Goal: Information Seeking & Learning: Learn about a topic

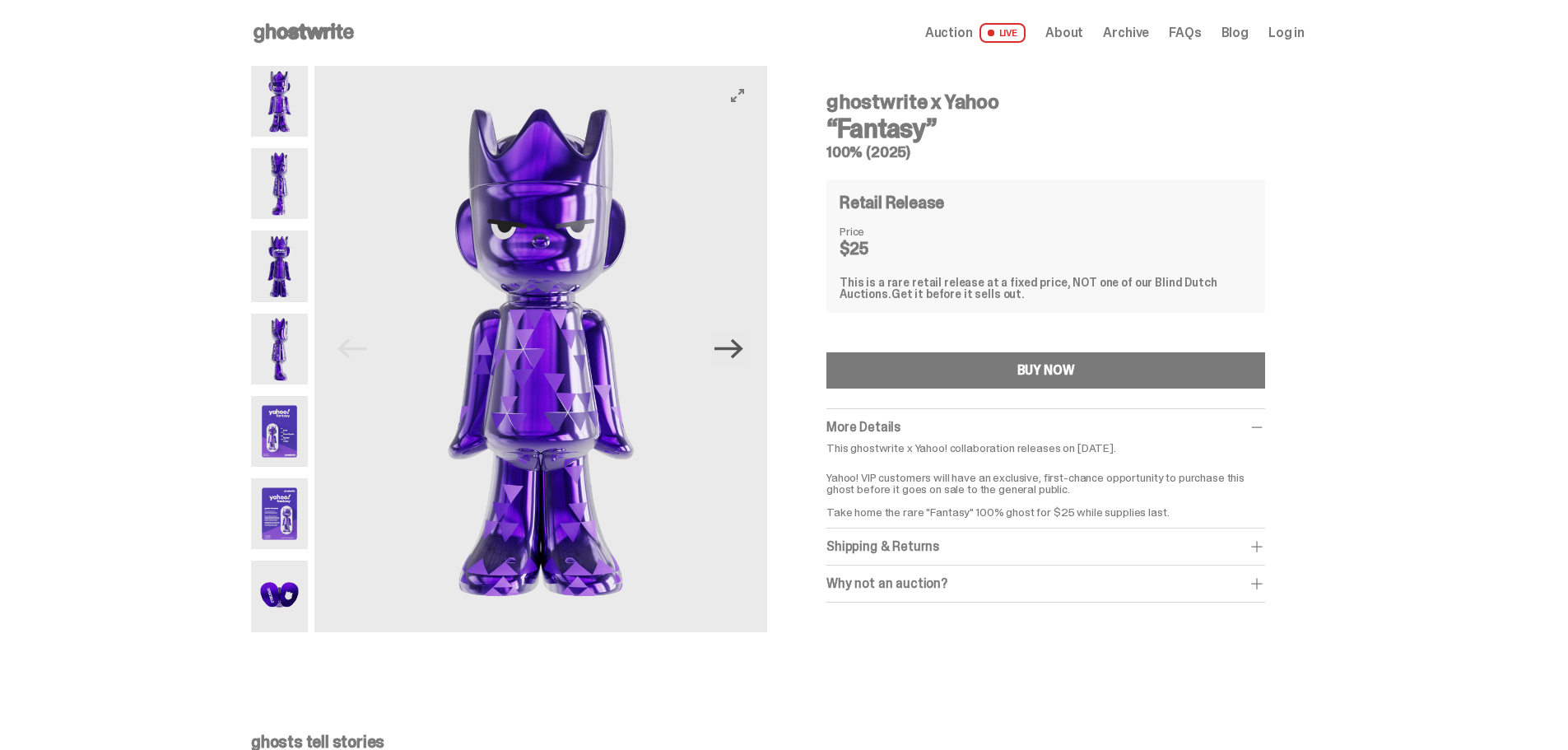
click at [733, 351] on icon "Next" at bounding box center [729, 349] width 29 height 29
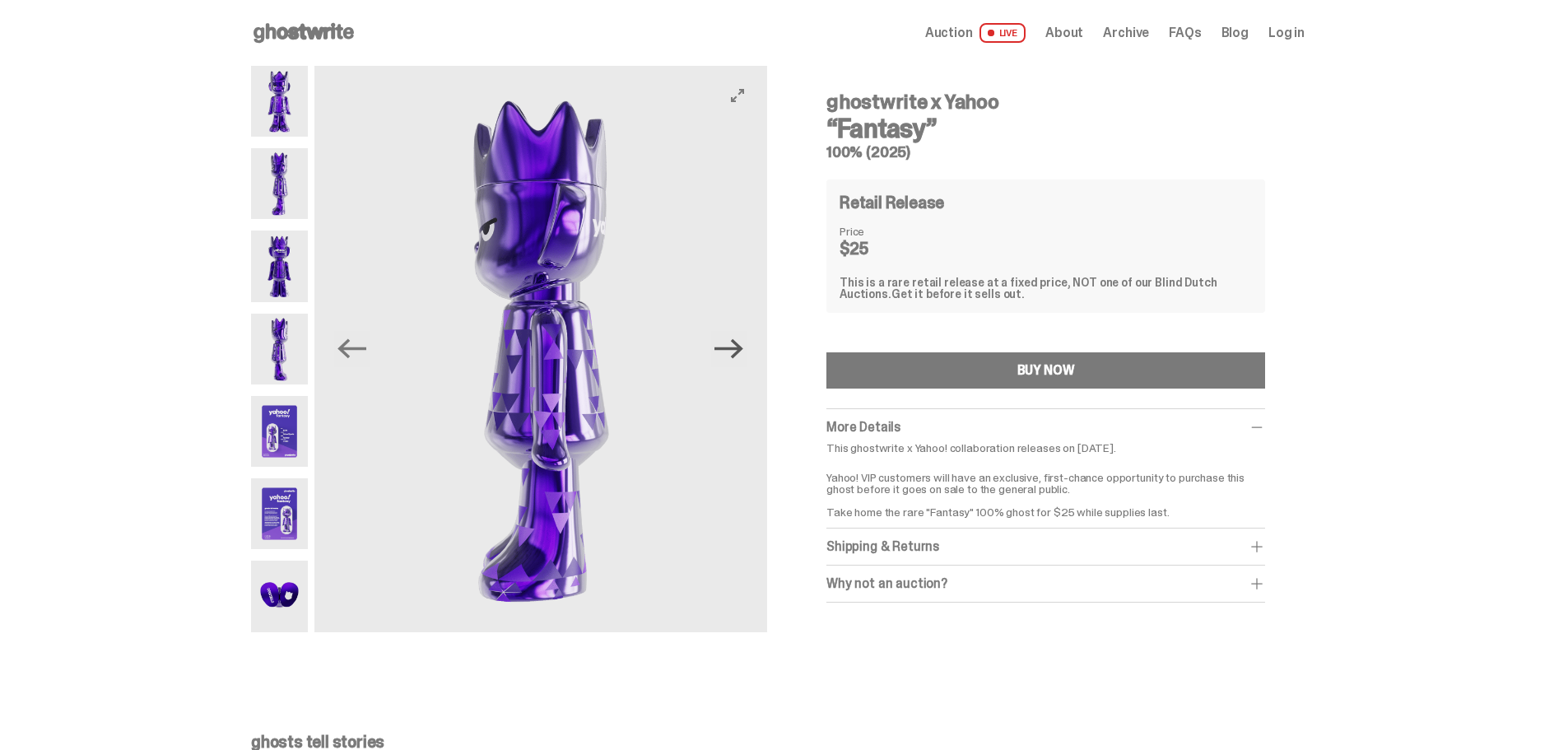
click at [733, 351] on icon "Next" at bounding box center [729, 349] width 29 height 29
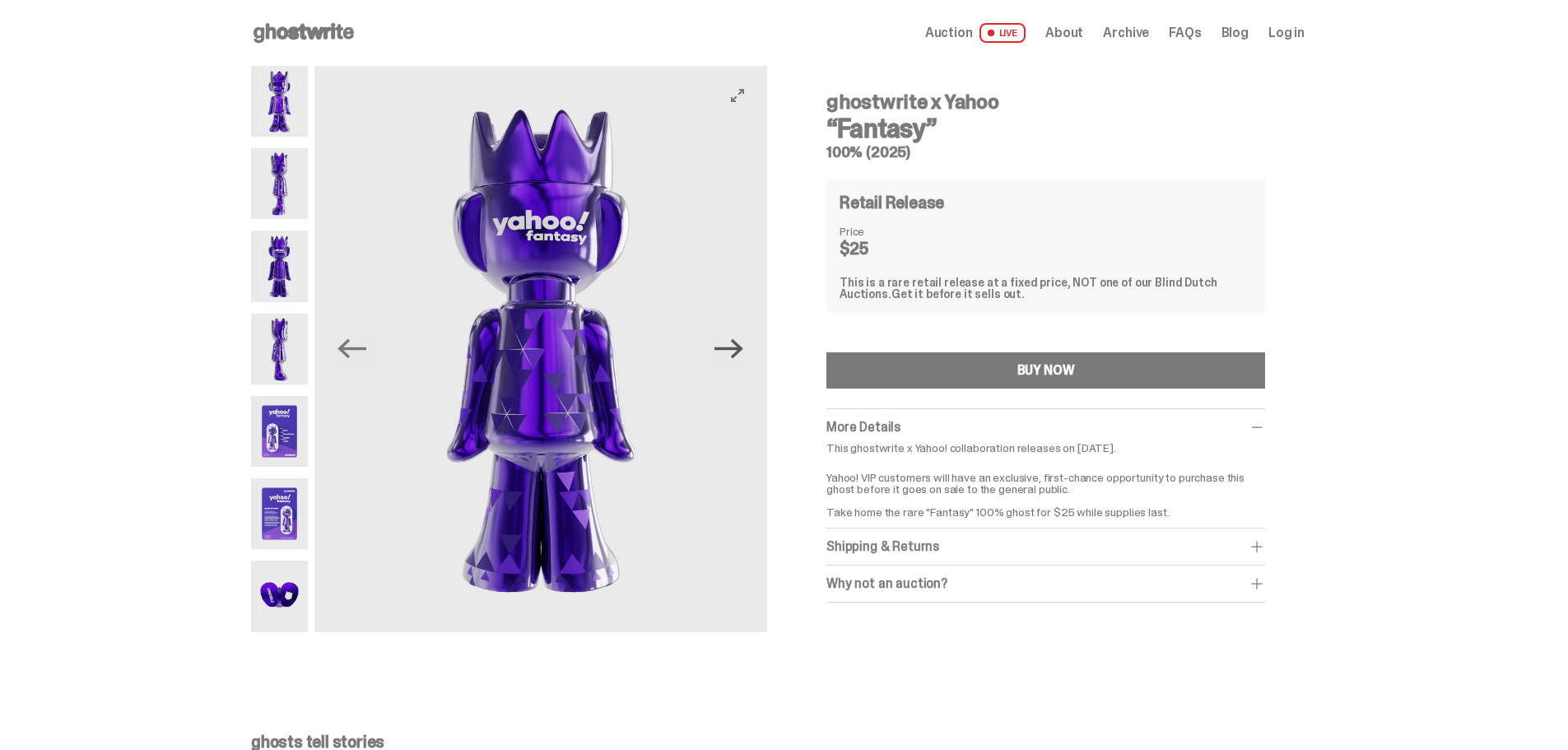
click at [733, 351] on icon "Next" at bounding box center [729, 349] width 29 height 29
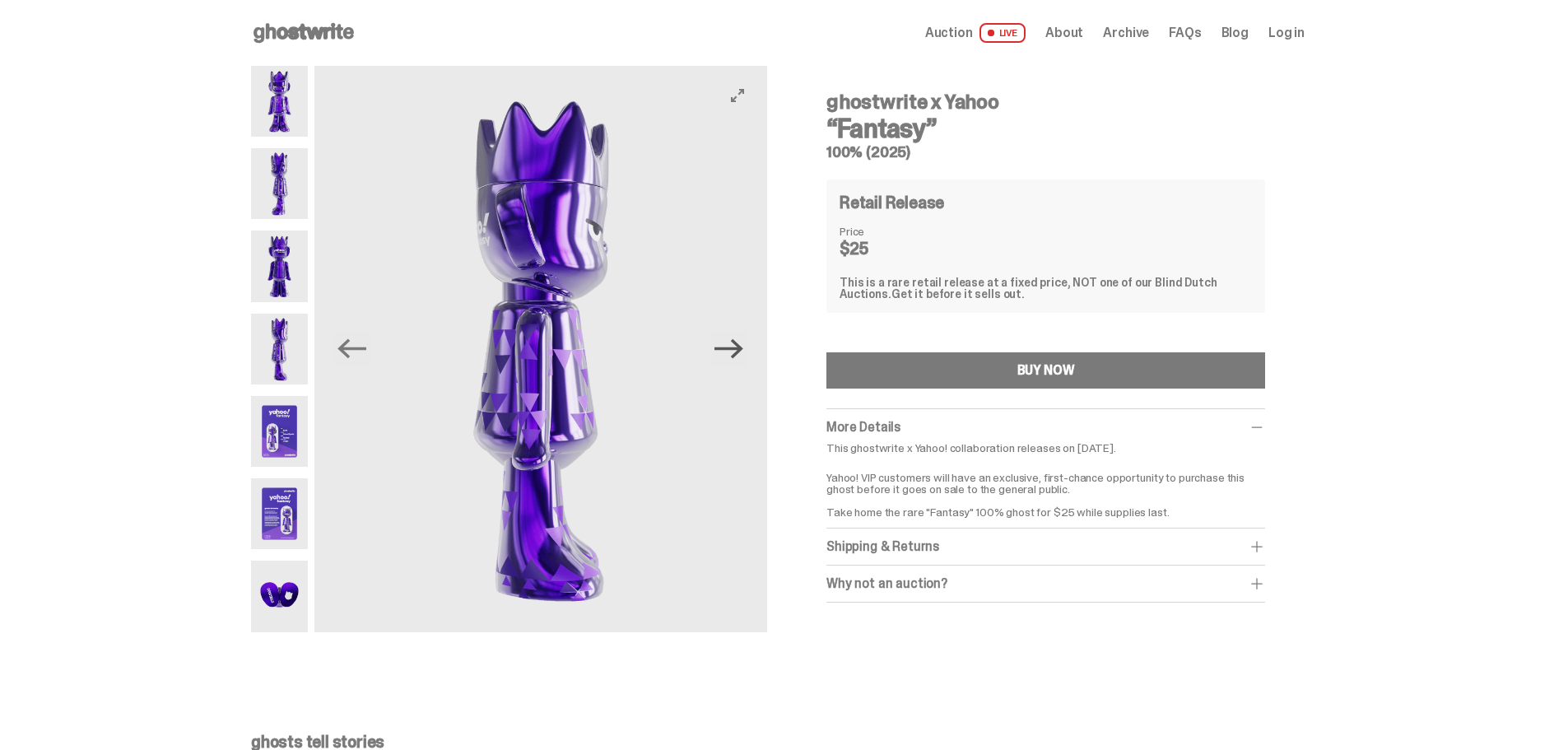
click at [733, 351] on icon "Next" at bounding box center [729, 349] width 29 height 29
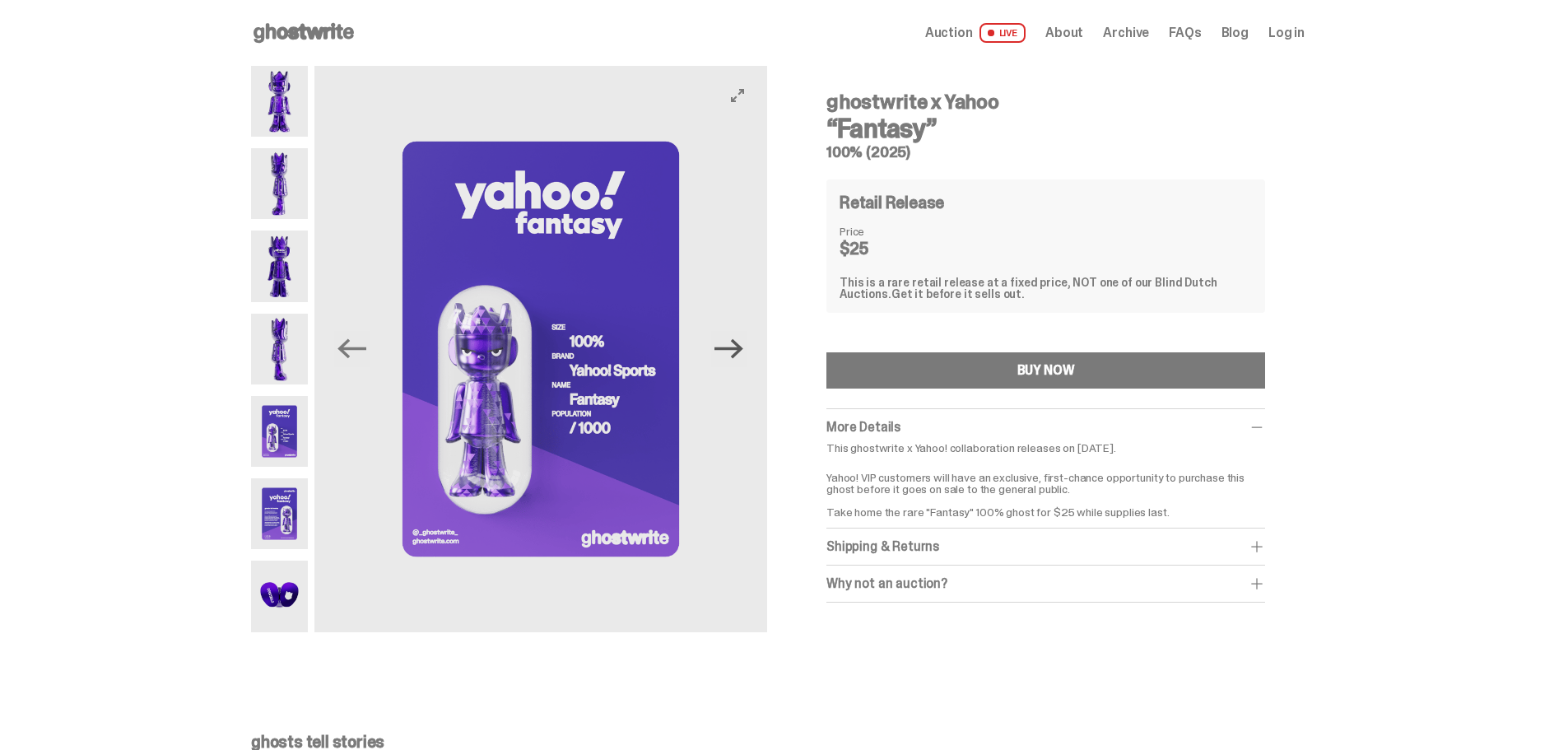
click at [734, 347] on icon "Next" at bounding box center [729, 349] width 29 height 29
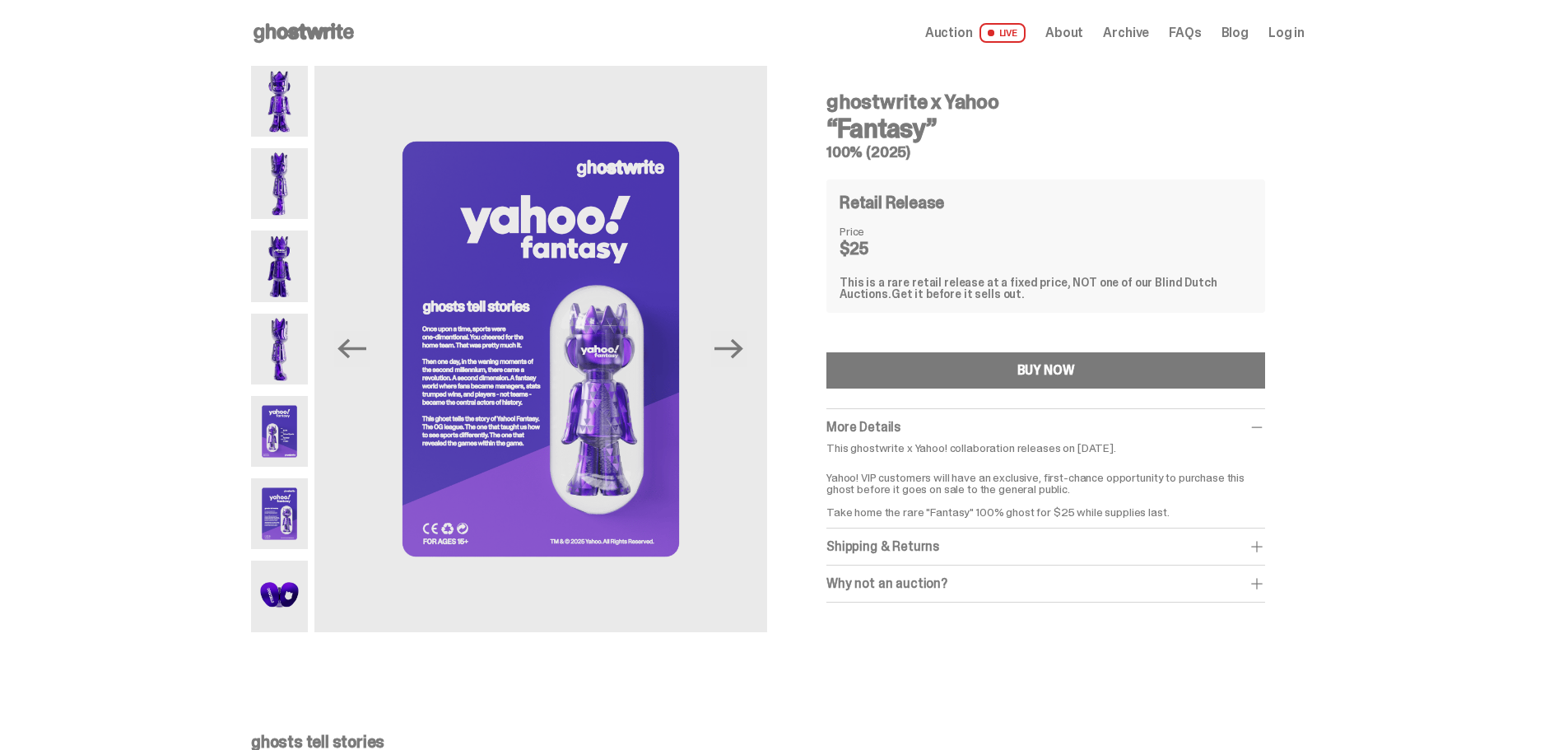
click at [283, 595] on img at bounding box center [279, 596] width 57 height 71
